Goal: Check status: Check status

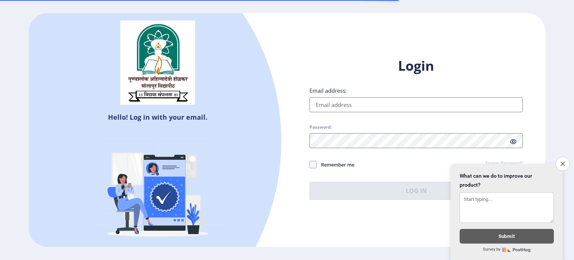
click at [348, 103] on input "Email address:" at bounding box center [415, 104] width 213 height 15
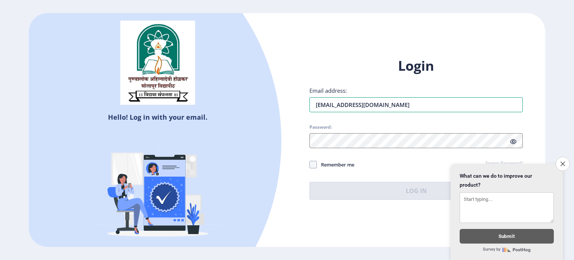
type input "[EMAIL_ADDRESS][DOMAIN_NAME]"
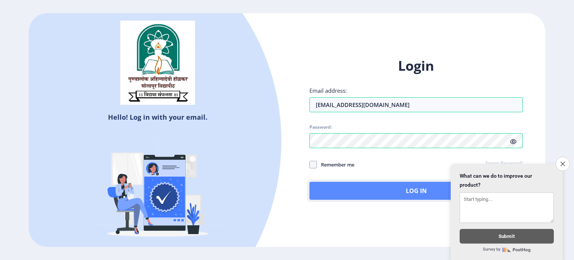
click at [357, 190] on button "Log In" at bounding box center [415, 190] width 213 height 18
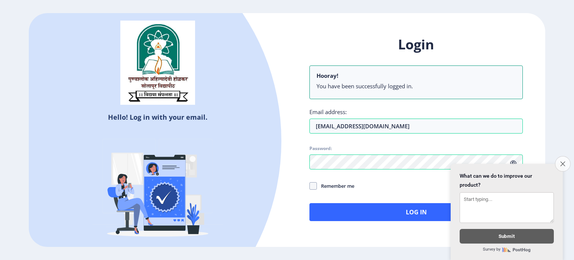
click at [562, 161] on icon "Close survey" at bounding box center [562, 163] width 5 height 5
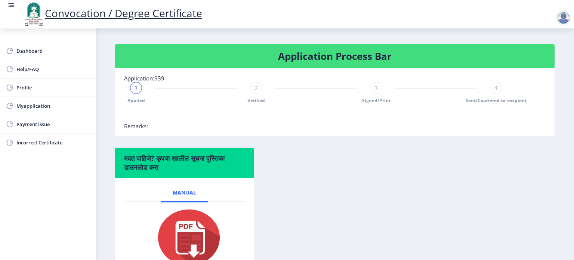
scroll to position [75, 0]
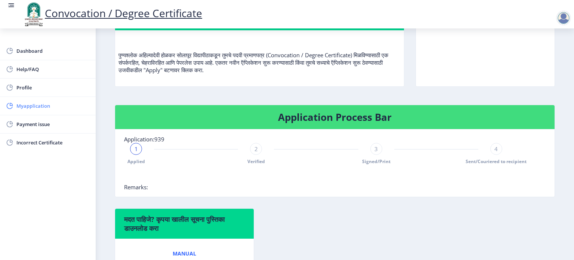
click at [38, 106] on span "Myapplication" at bounding box center [52, 105] width 73 height 9
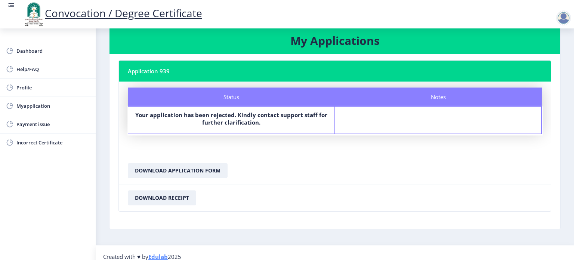
scroll to position [22, 0]
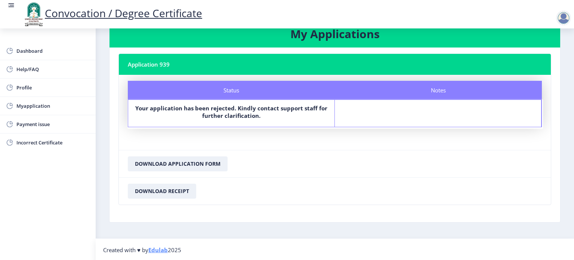
drag, startPoint x: 466, startPoint y: 93, endPoint x: 459, endPoint y: 105, distance: 14.1
click at [466, 93] on div "Notes" at bounding box center [438, 90] width 207 height 19
click at [227, 88] on div "Status" at bounding box center [231, 90] width 207 height 19
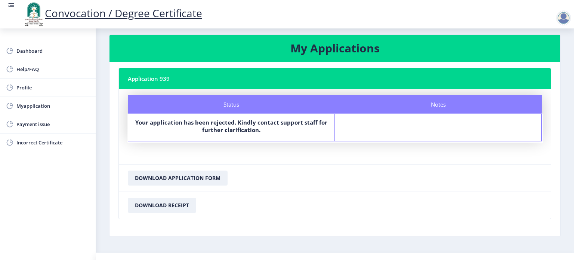
scroll to position [0, 0]
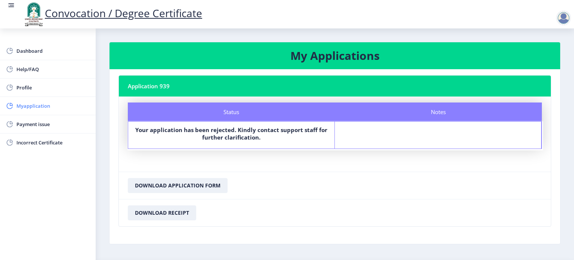
click at [42, 103] on span "Myapplication" at bounding box center [52, 105] width 73 height 9
click at [155, 86] on nb-card-header "Application 939" at bounding box center [335, 85] width 432 height 21
click at [563, 17] on div at bounding box center [563, 17] width 15 height 15
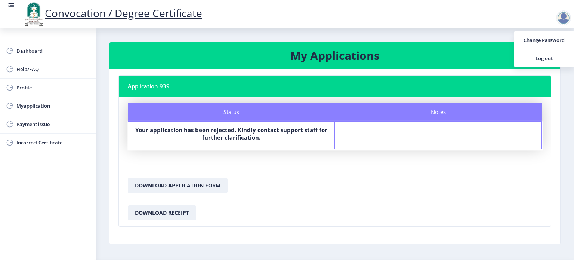
click at [421, 122] on div "Notes" at bounding box center [438, 134] width 207 height 27
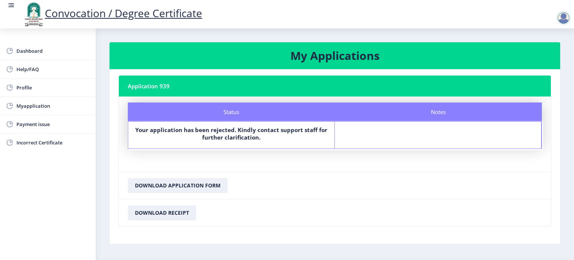
click at [305, 132] on b "Your application has been rejected. Kindly contact support staff for further cl…" at bounding box center [231, 133] width 192 height 15
click at [8, 7] on rect at bounding box center [10, 4] width 7 height 7
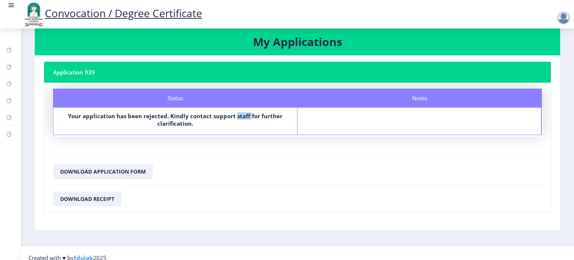
scroll to position [22, 0]
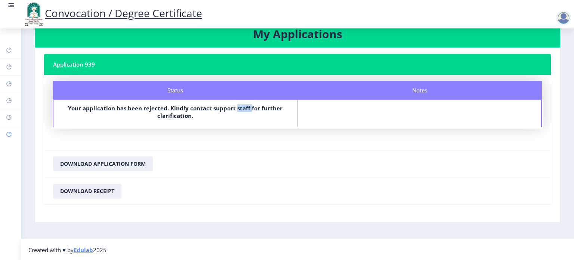
drag, startPoint x: 7, startPoint y: 133, endPoint x: 12, endPoint y: 136, distance: 5.8
click at [7, 133] on rect at bounding box center [9, 134] width 6 height 6
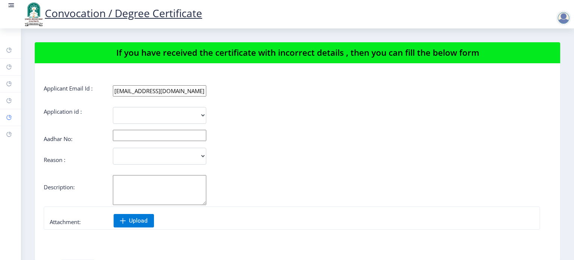
click at [9, 115] on rect at bounding box center [9, 117] width 6 height 6
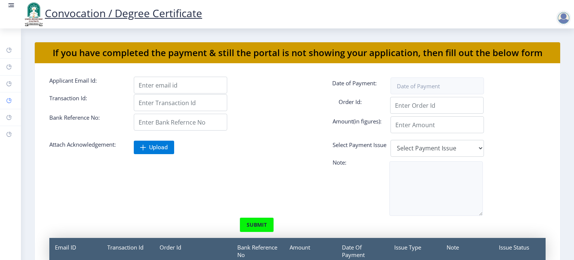
click at [10, 101] on rect at bounding box center [9, 100] width 6 height 6
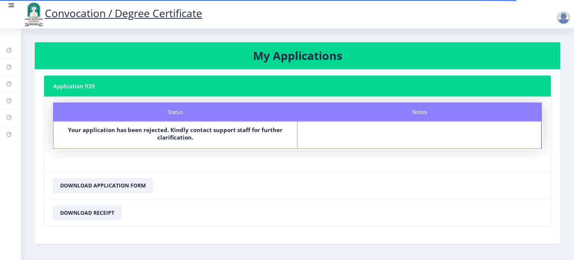
click at [417, 112] on div "Notes" at bounding box center [419, 111] width 244 height 19
click at [83, 86] on nb-card-header "Application 939" at bounding box center [297, 85] width 506 height 21
click at [170, 110] on div "Status" at bounding box center [175, 111] width 244 height 19
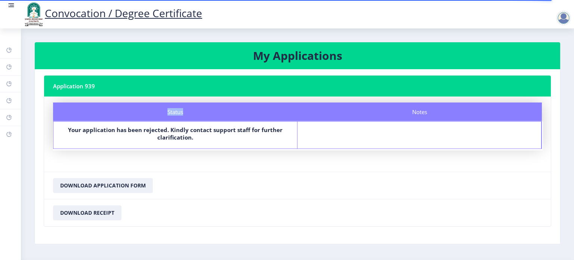
click at [170, 110] on div "Status" at bounding box center [175, 111] width 244 height 19
click at [314, 59] on h3 "My Applications" at bounding box center [297, 55] width 507 height 15
click at [119, 13] on link "Convocation / Degree Certificate" at bounding box center [112, 13] width 180 height 14
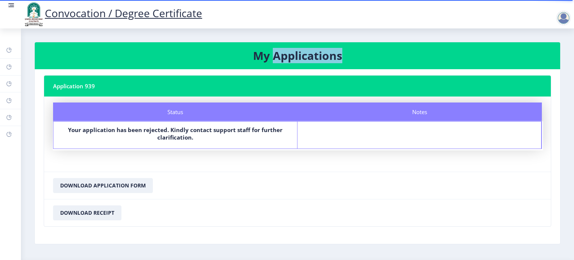
click at [67, 14] on link "Convocation / Degree Certificate" at bounding box center [112, 13] width 180 height 14
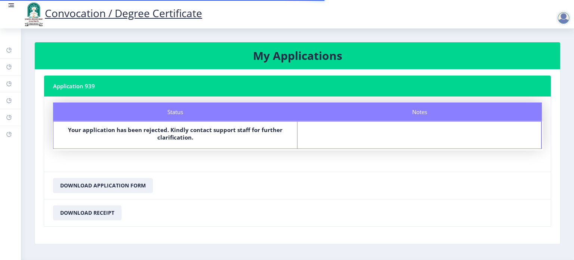
click at [300, 208] on nb-card-footer "Download Receipt" at bounding box center [297, 212] width 506 height 27
click at [12, 5] on rect at bounding box center [12, 5] width 4 height 1
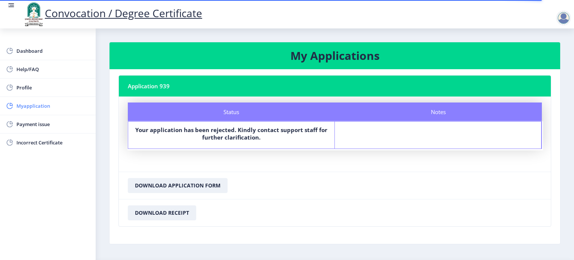
click at [19, 104] on span "Myapplication" at bounding box center [52, 105] width 73 height 9
click at [13, 104] on rect at bounding box center [9, 105] width 7 height 7
click at [19, 104] on span "Myapplication" at bounding box center [52, 105] width 73 height 9
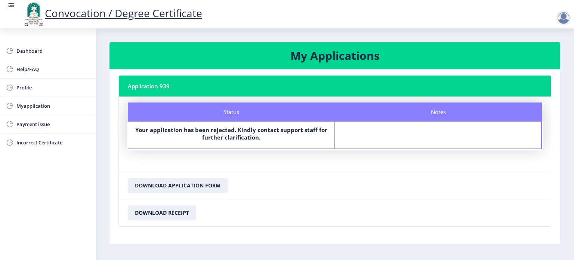
click at [430, 133] on div "Notes" at bounding box center [438, 134] width 207 height 27
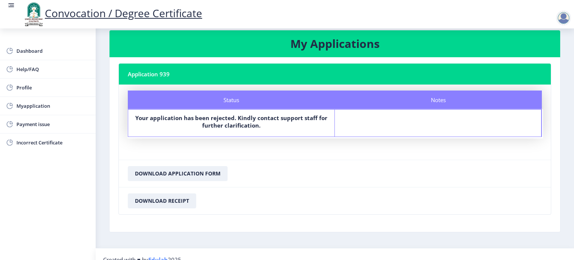
scroll to position [22, 0]
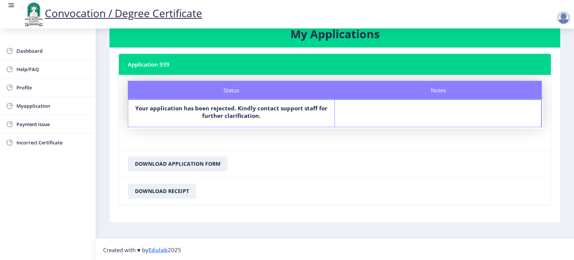
click at [452, 121] on div "Notes" at bounding box center [438, 113] width 207 height 27
click at [468, 152] on nb-card-footer "Download Application Form" at bounding box center [335, 163] width 432 height 27
click at [440, 106] on div "Notes" at bounding box center [438, 113] width 207 height 27
click at [466, 120] on div "Notes" at bounding box center [438, 113] width 207 height 27
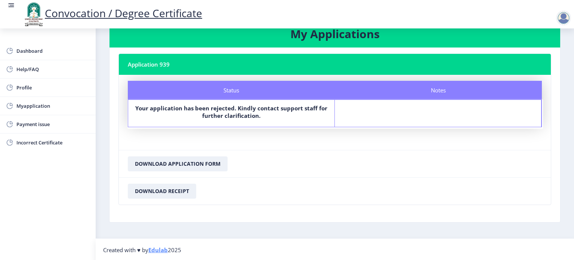
click at [446, 100] on div "Notes" at bounding box center [438, 113] width 207 height 27
drag, startPoint x: 446, startPoint y: 99, endPoint x: 426, endPoint y: 108, distance: 21.7
click at [427, 108] on div "Notes" at bounding box center [438, 113] width 207 height 27
click at [419, 91] on div "Notes" at bounding box center [438, 90] width 207 height 19
click at [435, 92] on div "Notes" at bounding box center [438, 90] width 207 height 19
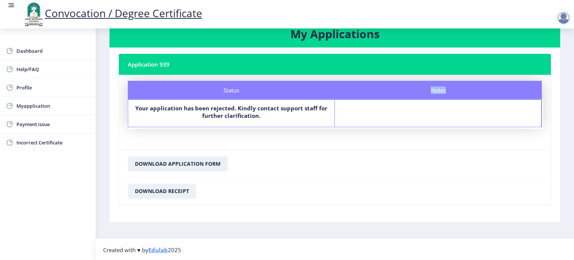
click at [435, 92] on div "Notes" at bounding box center [438, 90] width 207 height 19
click at [137, 62] on nb-card-header "Application 939" at bounding box center [335, 64] width 432 height 21
click at [149, 65] on nb-card-header "Application 939" at bounding box center [335, 64] width 432 height 21
click at [164, 63] on nb-card-header "Application 939" at bounding box center [335, 64] width 432 height 21
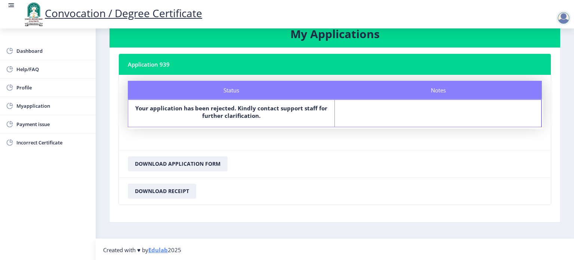
click at [564, 16] on div at bounding box center [563, 17] width 15 height 15
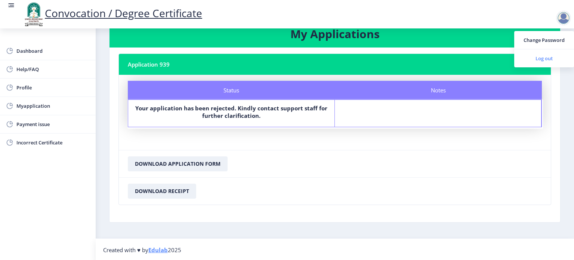
click at [544, 59] on span "Log out" at bounding box center [544, 58] width 48 height 9
